Goal: Register for event/course

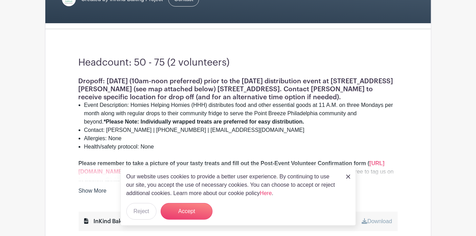
scroll to position [189, 0]
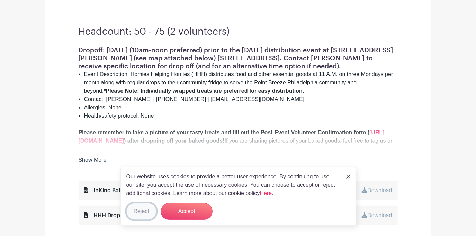
drag, startPoint x: 144, startPoint y: 210, endPoint x: 153, endPoint y: 206, distance: 10.3
click at [143, 210] on button "Reject" at bounding box center [141, 211] width 30 height 17
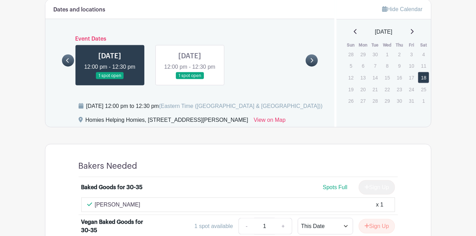
scroll to position [453, 0]
click at [65, 59] on link at bounding box center [68, 61] width 12 height 12
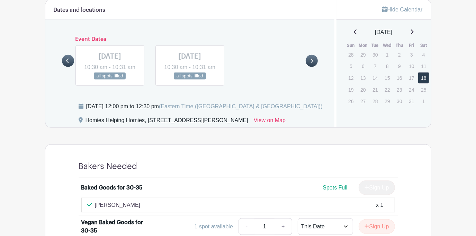
click at [312, 63] on icon at bounding box center [311, 60] width 3 height 5
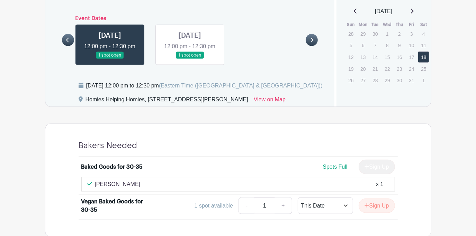
scroll to position [485, 0]
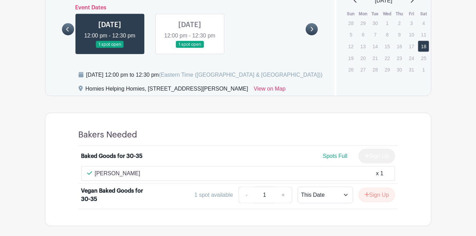
click at [328, 154] on span "Spots Full" at bounding box center [335, 156] width 25 height 6
click at [266, 146] on li "Baked Goods for 30-35 Spots Full Sign Up [PERSON_NAME] x 1" at bounding box center [238, 165] width 319 height 38
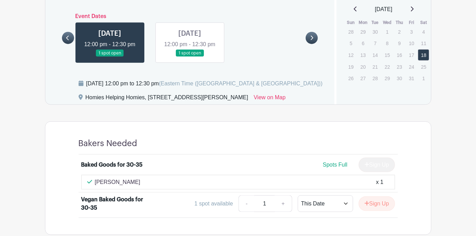
scroll to position [453, 0]
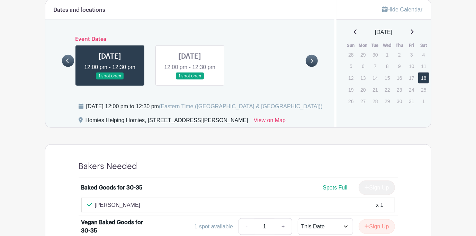
click at [110, 80] on link at bounding box center [110, 80] width 0 height 0
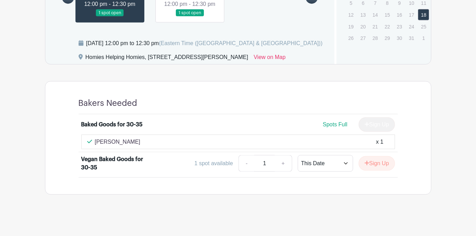
click at [190, 17] on link at bounding box center [190, 17] width 0 height 0
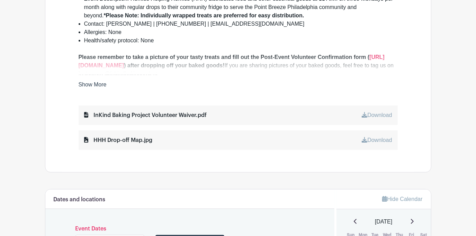
scroll to position [201, 0]
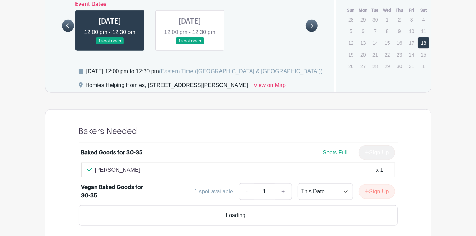
scroll to position [516, 0]
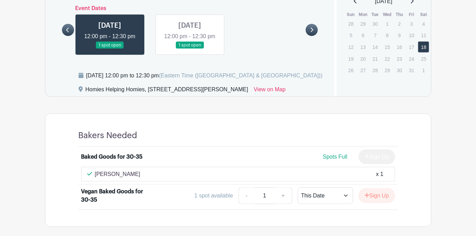
scroll to position [453, 0]
